Goal: Find specific page/section

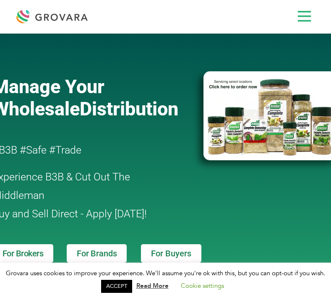
click at [300, 15] on icon at bounding box center [304, 17] width 14 height 12
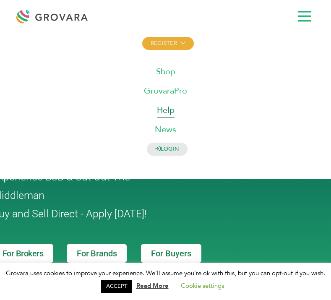
click at [161, 107] on span "Help" at bounding box center [166, 109] width 18 height 11
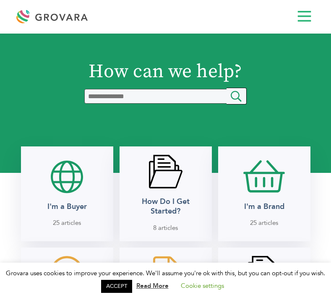
click at [301, 16] on rect at bounding box center [304, 17] width 14 height 2
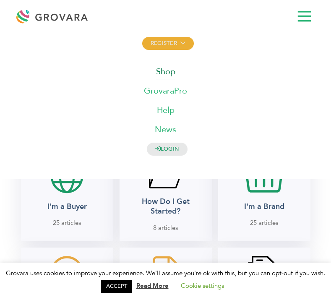
click at [165, 75] on span "Shop" at bounding box center [165, 71] width 19 height 11
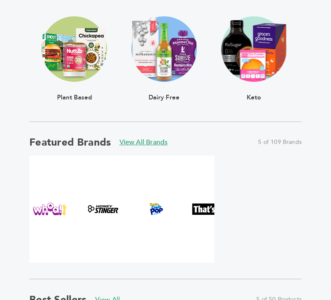
scroll to position [398, 0]
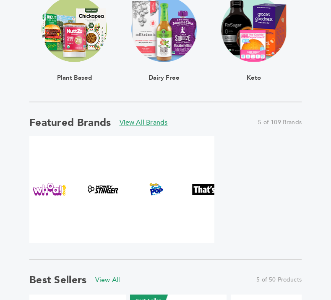
click at [138, 118] on link "View All Brands" at bounding box center [144, 122] width 48 height 9
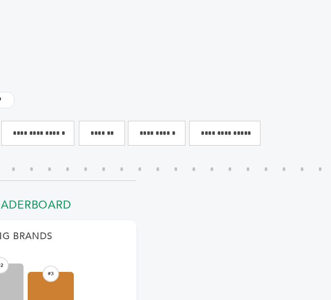
scroll to position [158, 181]
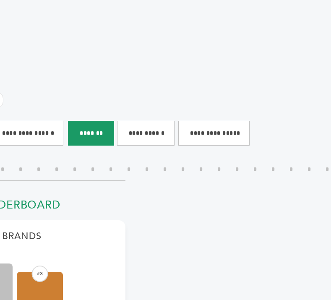
click at [105, 133] on input"] "*******" at bounding box center [91, 133] width 46 height 25
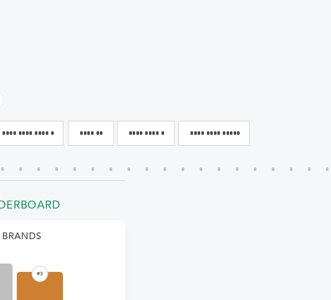
scroll to position [159, 0]
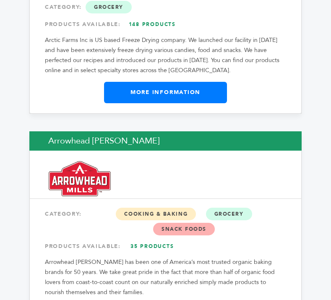
scroll to position [1887, 0]
